Goal: Information Seeking & Learning: Learn about a topic

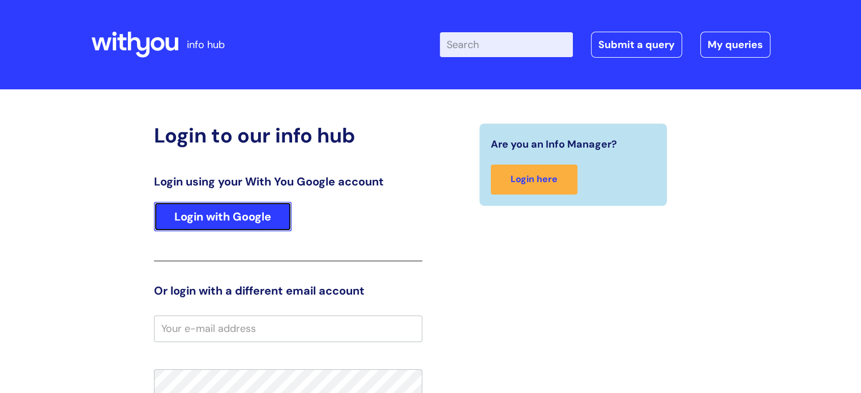
click at [254, 217] on link "Login with Google" at bounding box center [223, 216] width 138 height 29
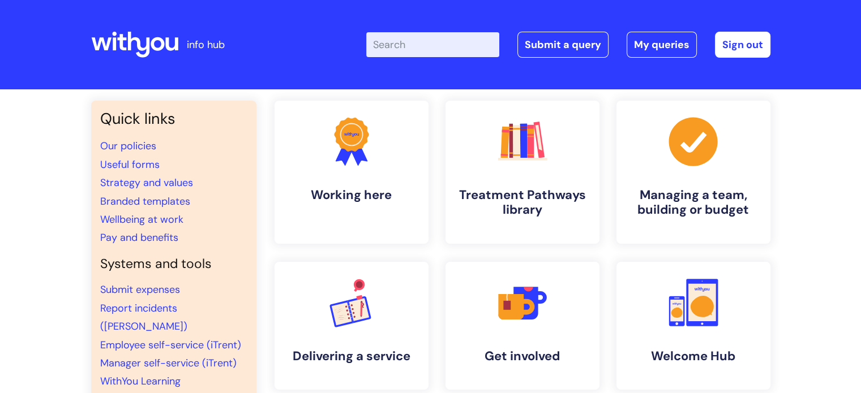
click at [426, 48] on input "Enter your search term here..." at bounding box center [432, 44] width 133 height 25
click at [385, 157] on link ".cls-1{fill:#f89b22;}.cls-1,.cls-2,.cls-3{stroke-width:0px;}.cls-2{fill:#2d3cff…" at bounding box center [351, 172] width 156 height 145
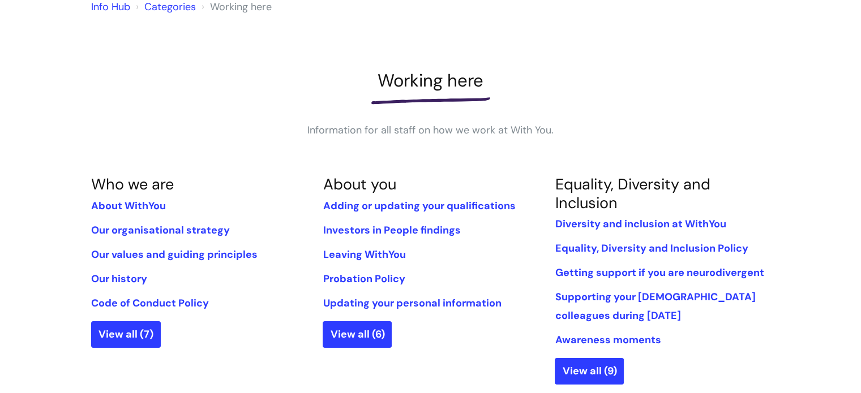
scroll to position [113, 0]
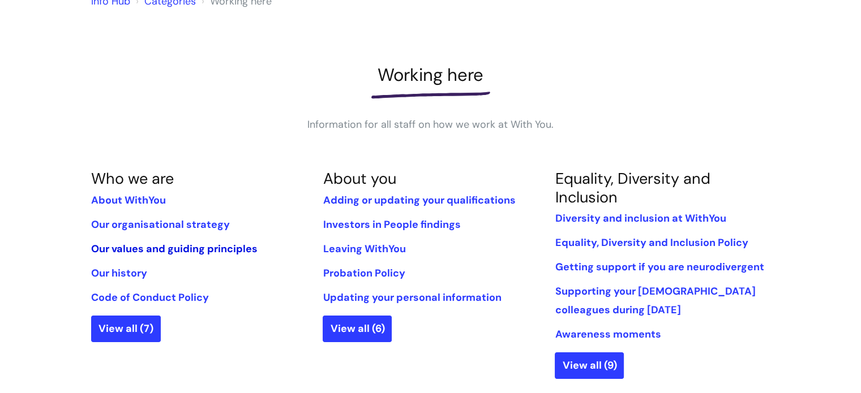
click at [179, 248] on link "Our values and guiding principles" at bounding box center [174, 249] width 166 height 14
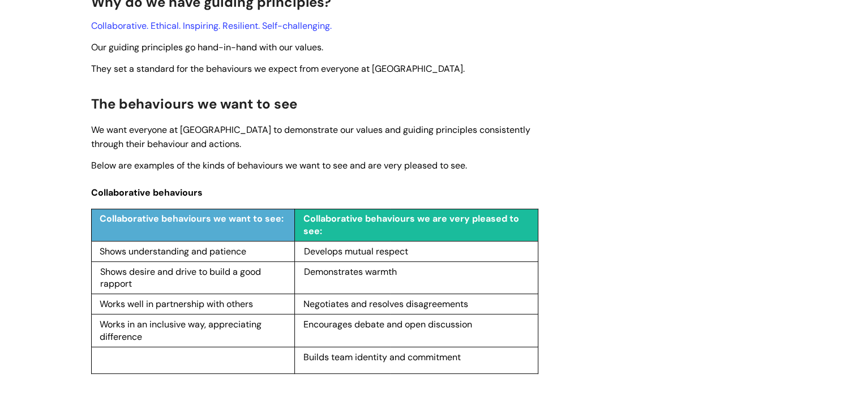
scroll to position [680, 0]
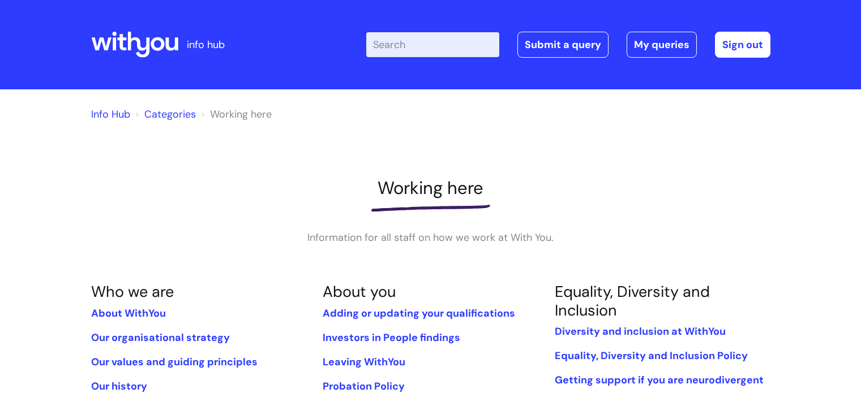
scroll to position [113, 0]
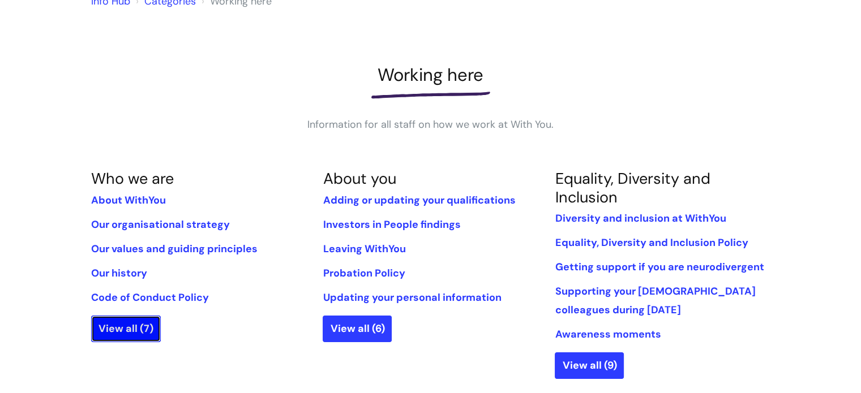
click at [118, 330] on link "View all (7)" at bounding box center [126, 329] width 70 height 26
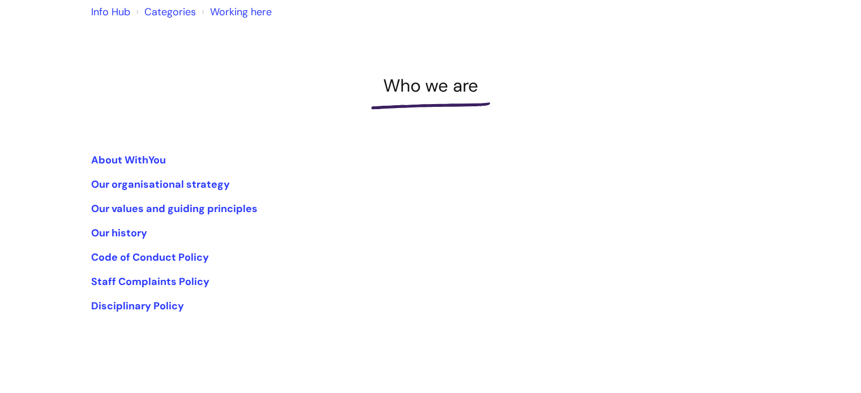
scroll to position [170, 0]
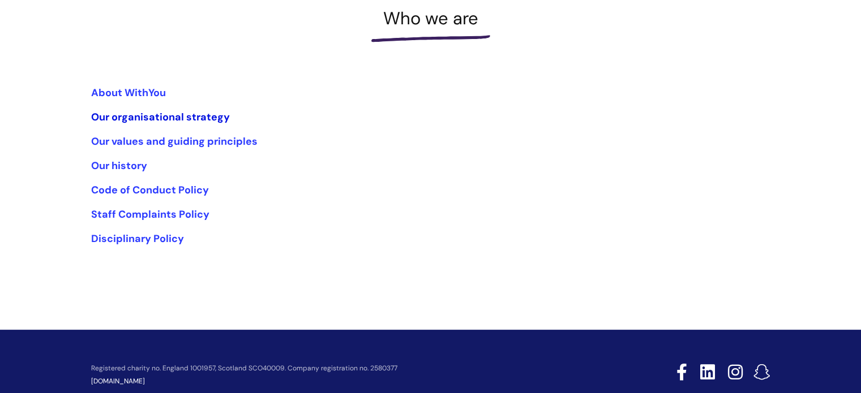
click at [154, 112] on link "Our organisational strategy" at bounding box center [160, 117] width 139 height 14
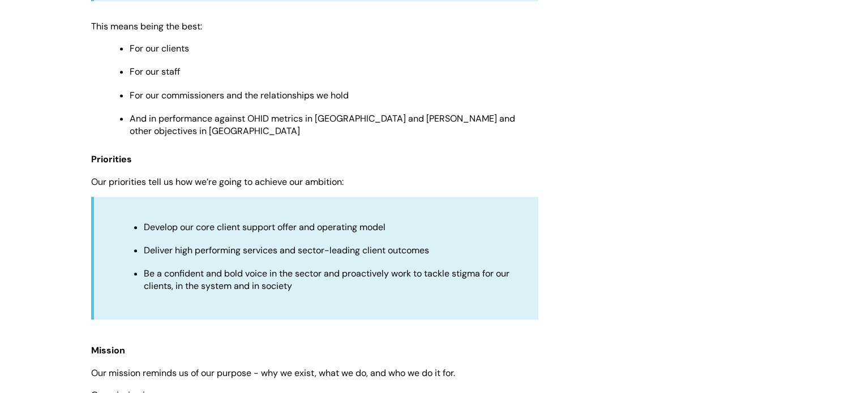
scroll to position [736, 0]
